Goal: Check status

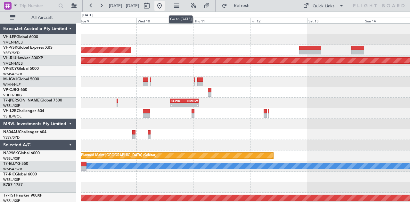
click at [165, 4] on button at bounding box center [160, 6] width 10 height 10
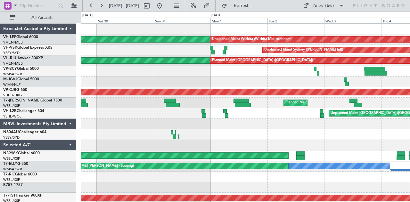
click at [32, 112] on div "Unplanned Maint Wichita (Wichita Mid-continent) Unplanned Maint Wichita (Wichit…" at bounding box center [205, 107] width 410 height 191
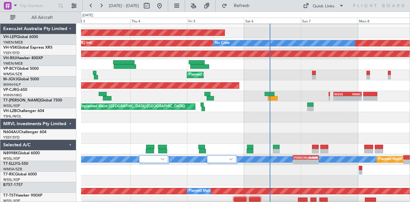
scroll to position [7, 0]
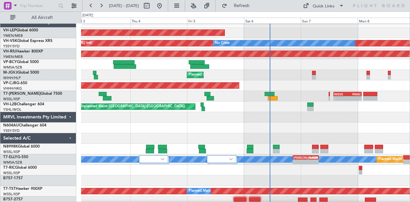
click at [180, 112] on div "Unplanned Maint [GEOGRAPHIC_DATA] ([GEOGRAPHIC_DATA])" at bounding box center [245, 107] width 329 height 11
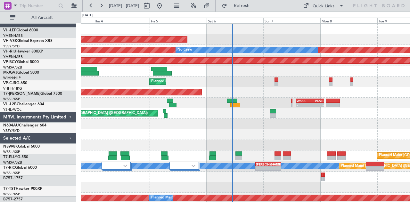
scroll to position [0, 0]
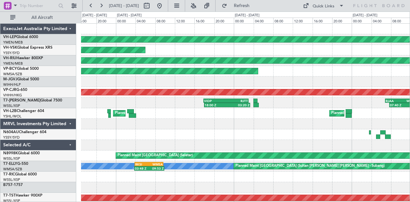
click at [250, 126] on div "Unplanned Maint Wichita (Wichita Mid-continent) Unplanned Maint Sydney ([PERSON…" at bounding box center [245, 198] width 329 height 349
click at [165, 5] on button at bounding box center [160, 6] width 10 height 10
